Goal: Task Accomplishment & Management: Manage account settings

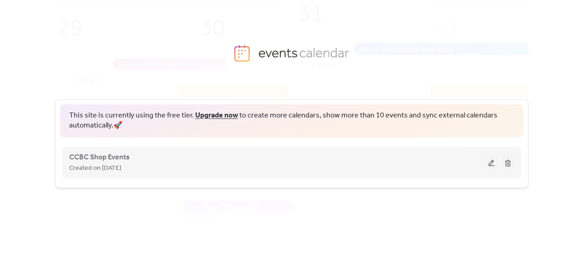
click at [508, 161] on button at bounding box center [507, 163] width 13 height 14
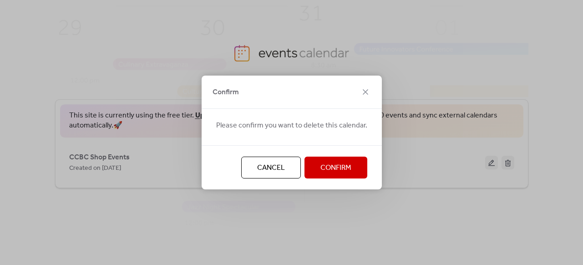
click at [364, 94] on icon at bounding box center [365, 91] width 11 height 11
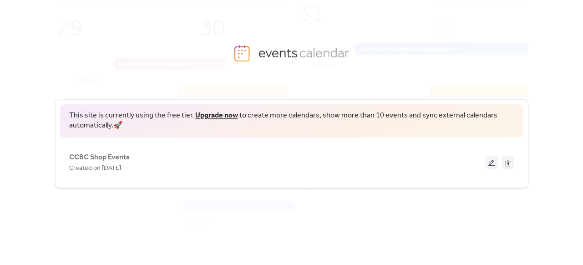
click at [472, 68] on img at bounding box center [304, 139] width 615 height 304
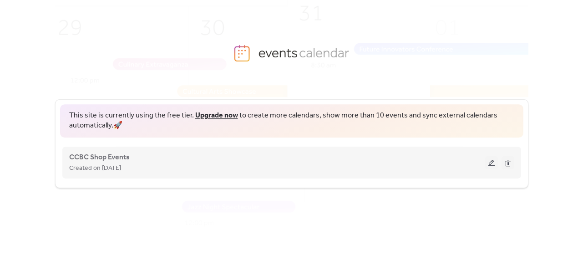
click at [504, 160] on button at bounding box center [507, 163] width 13 height 14
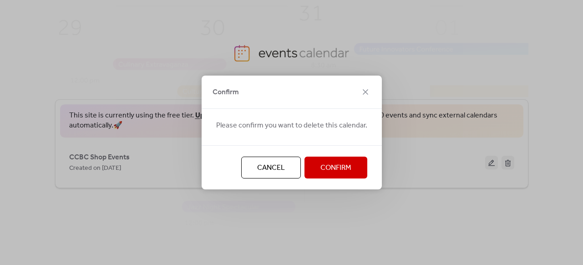
click at [286, 168] on button "Cancel" at bounding box center [271, 167] width 60 height 22
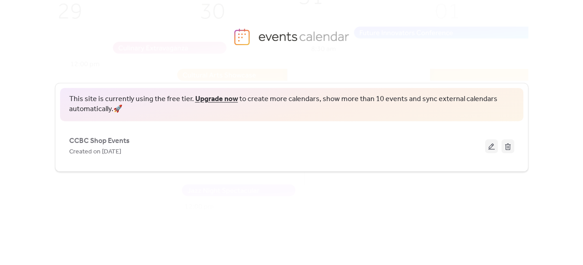
scroll to position [25, 0]
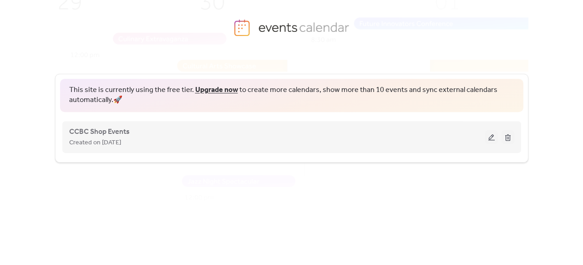
click at [494, 139] on button at bounding box center [491, 137] width 13 height 14
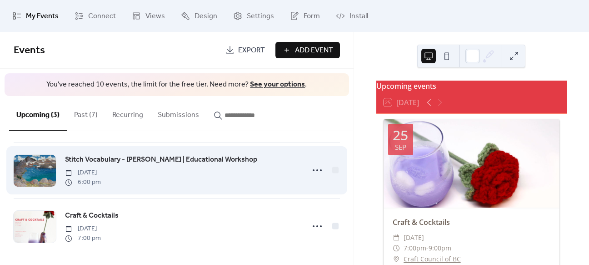
scroll to position [60, 0]
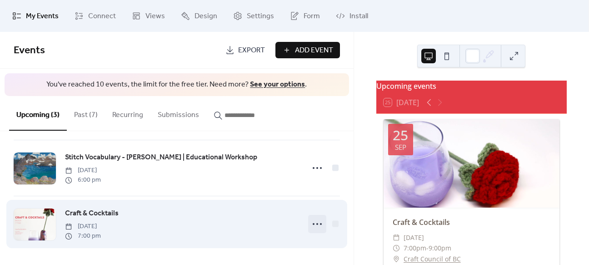
click at [318, 221] on icon at bounding box center [317, 223] width 15 height 15
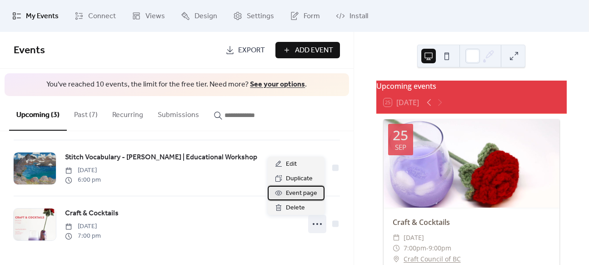
click at [306, 192] on span "Event page" at bounding box center [301, 193] width 31 height 11
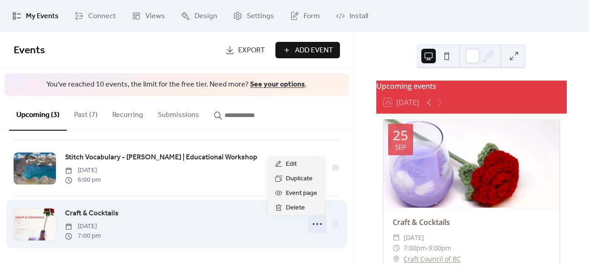
click at [313, 222] on icon at bounding box center [317, 223] width 15 height 15
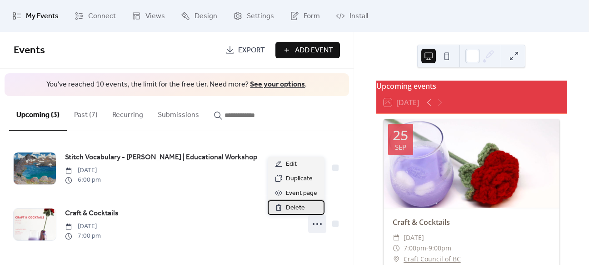
click at [309, 201] on div "Delete" at bounding box center [296, 207] width 57 height 15
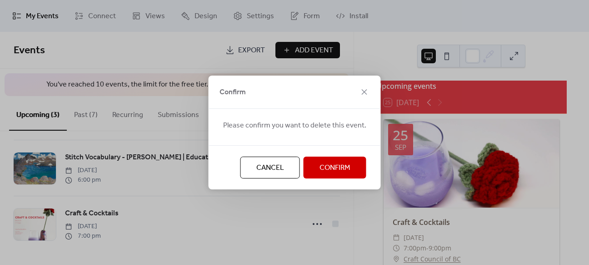
click at [326, 162] on span "Confirm" at bounding box center [335, 167] width 31 height 11
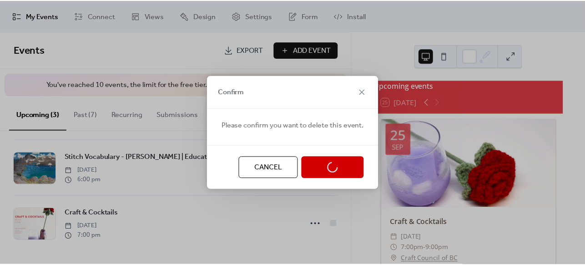
scroll to position [15, 0]
